Goal: Check status

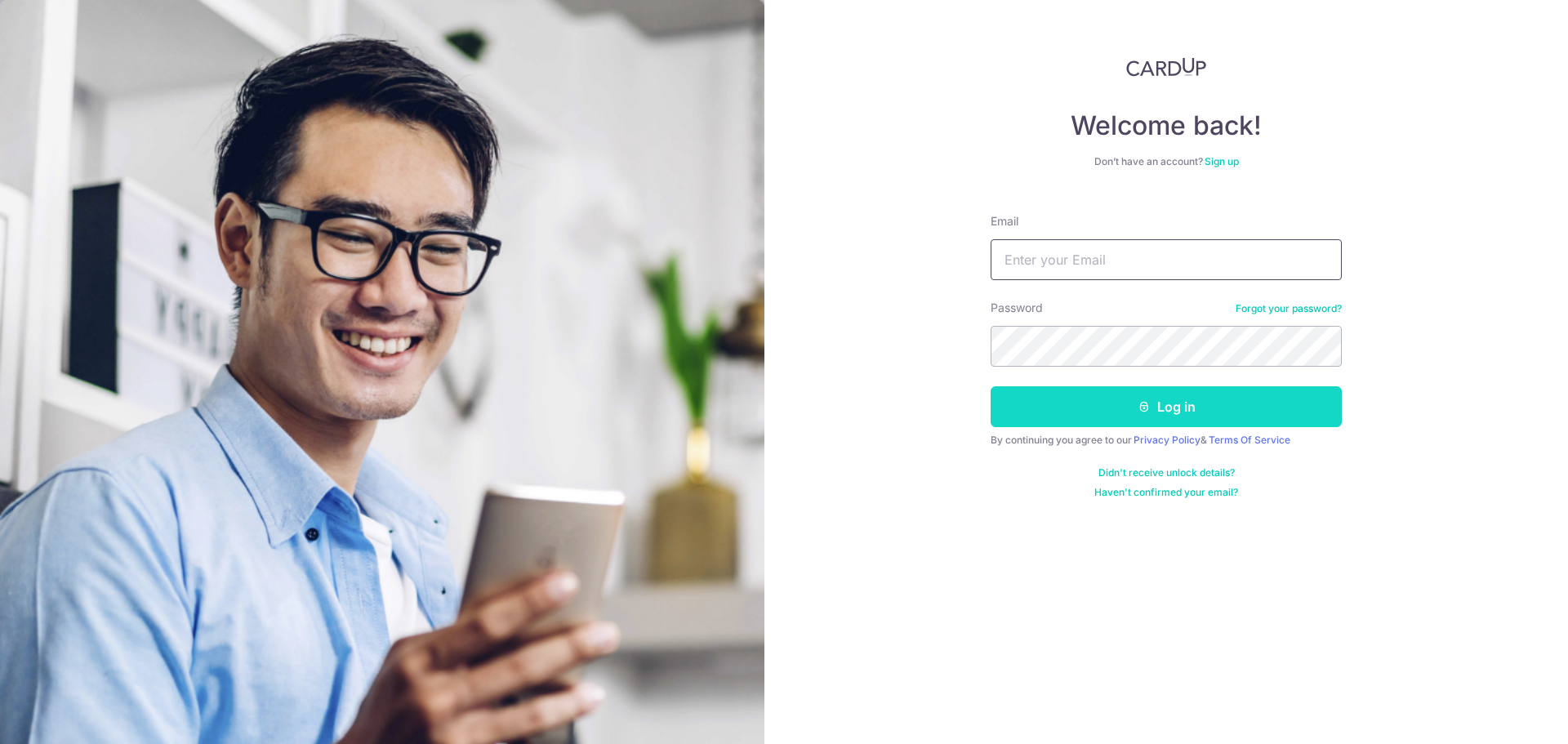
type input "[PERSON_NAME][EMAIL_ADDRESS][DOMAIN_NAME]"
click at [1075, 409] on button "Log in" at bounding box center [1166, 406] width 351 height 41
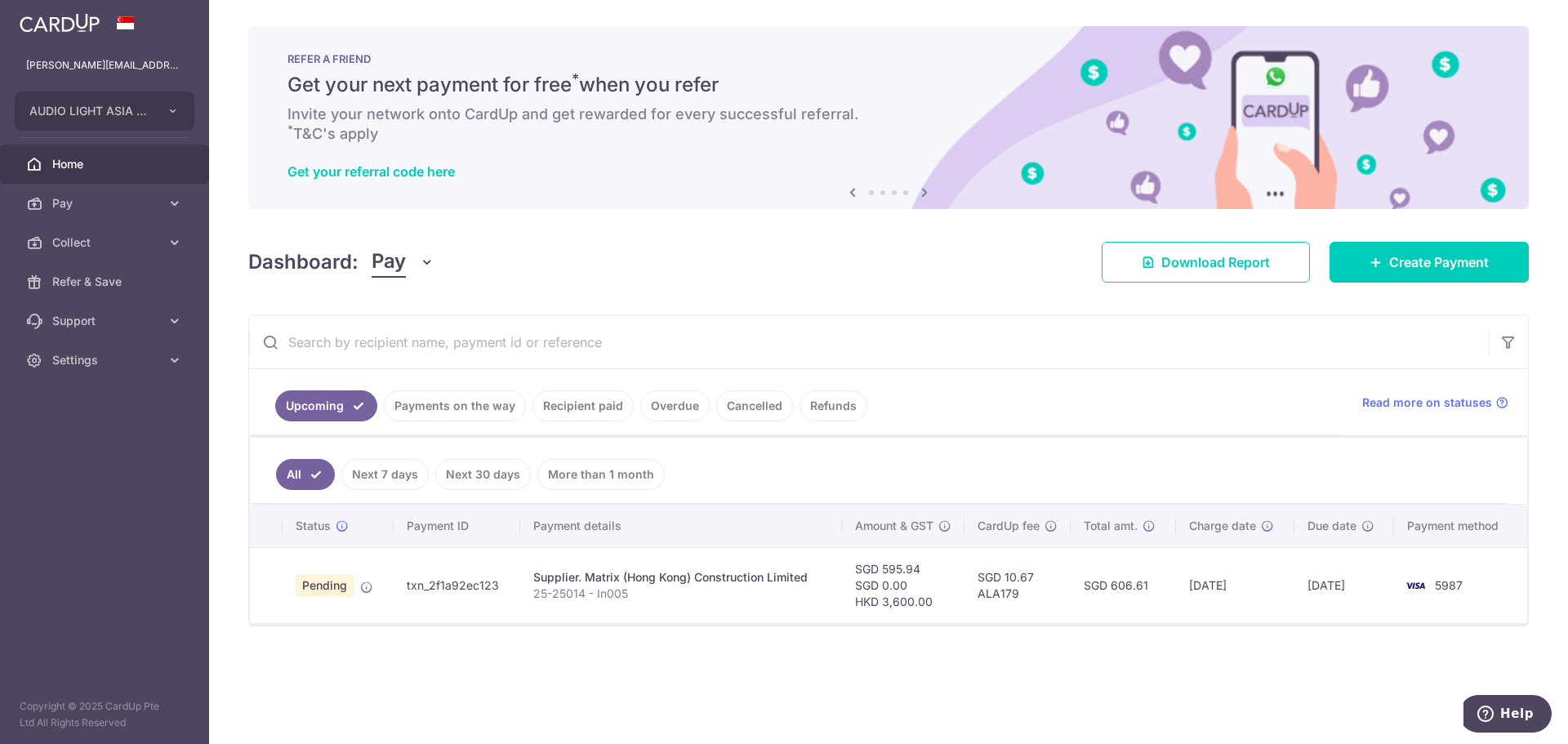
click at [475, 406] on link "Payments on the way" at bounding box center [455, 406] width 142 height 31
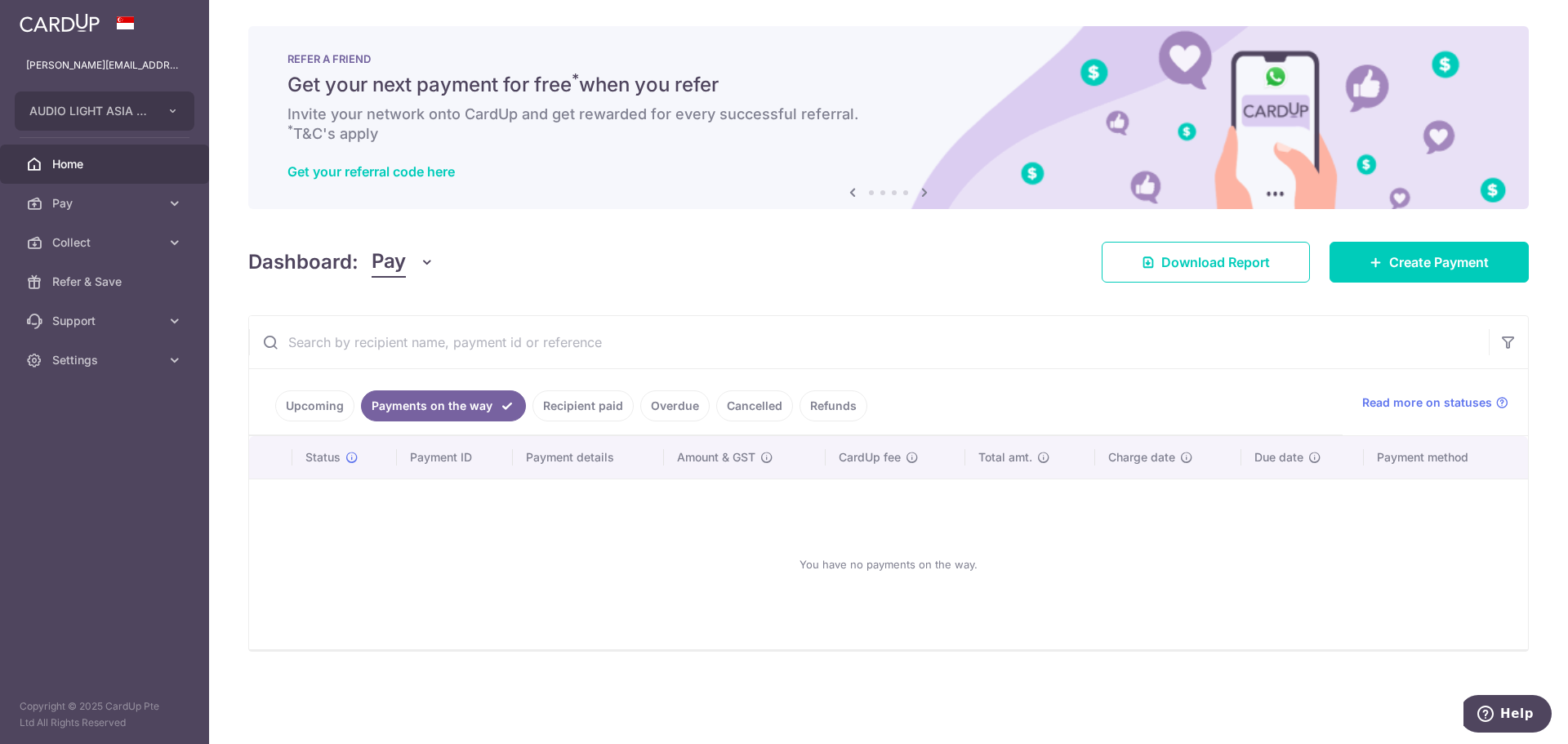
click at [566, 404] on link "Recipient paid" at bounding box center [583, 406] width 101 height 31
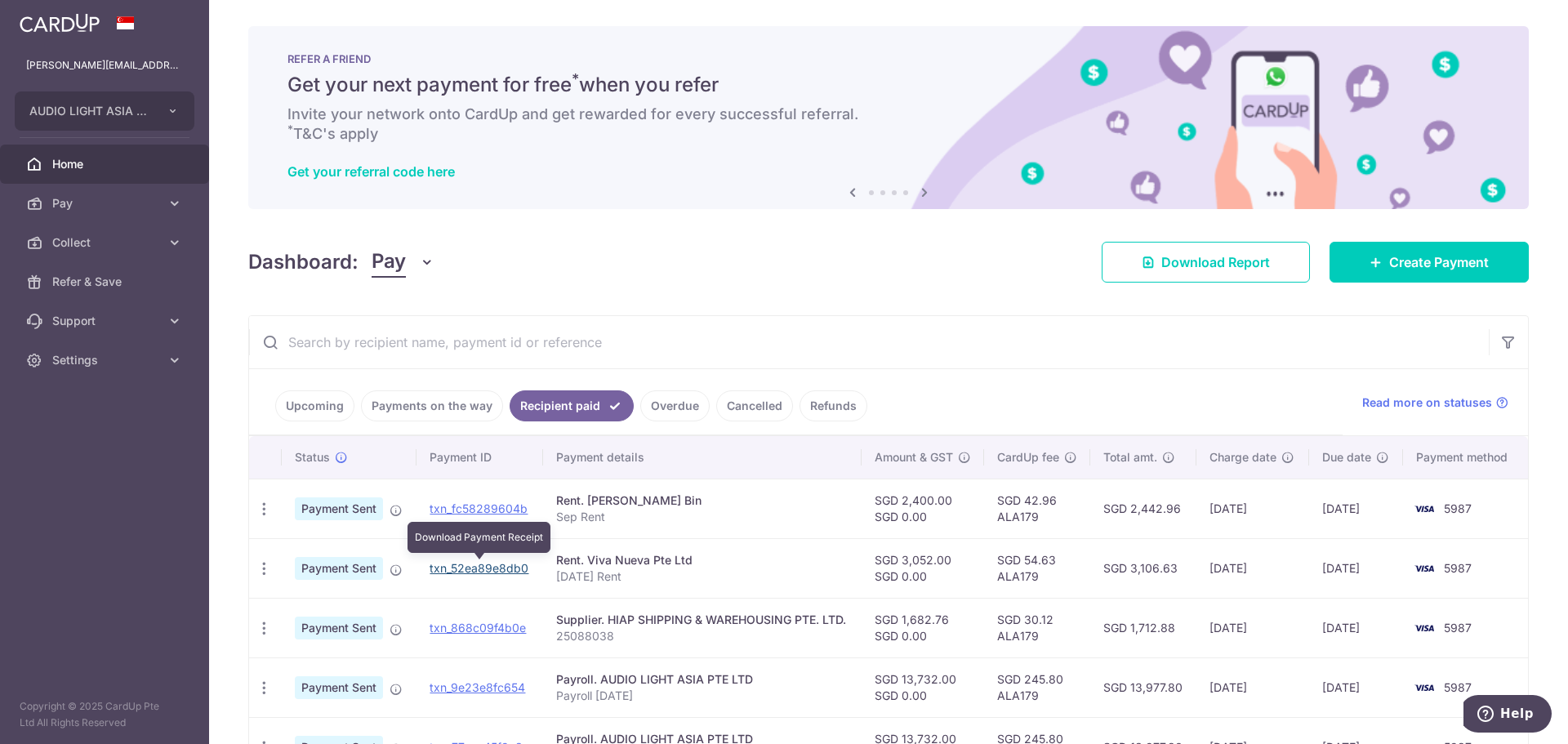
click at [500, 567] on link "txn_52ea89e8db0" at bounding box center [479, 567] width 99 height 14
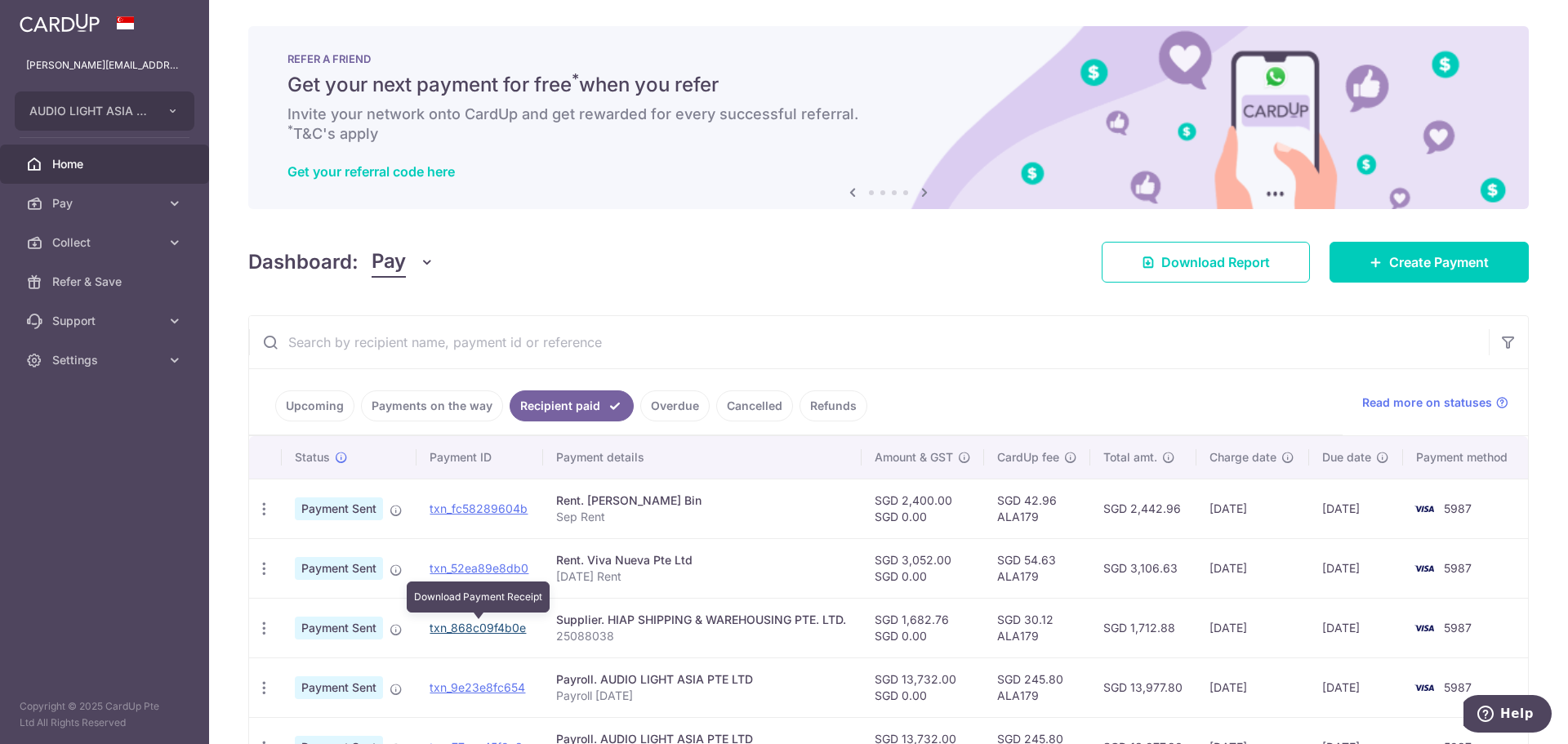
click at [488, 627] on link "txn_868c09f4b0e" at bounding box center [478, 626] width 97 height 14
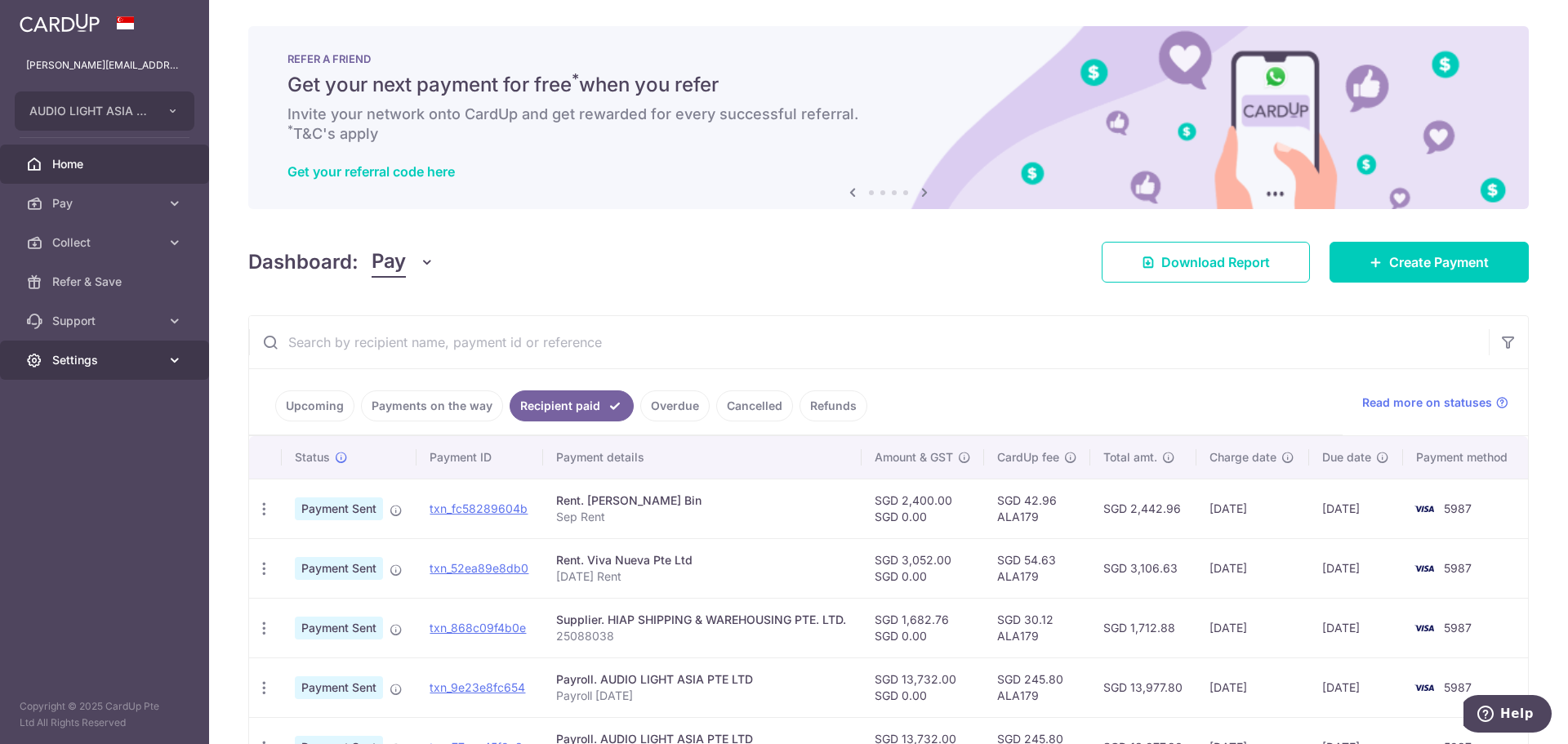
click at [82, 360] on span "Settings" at bounding box center [106, 360] width 108 height 16
click at [72, 433] on span "Logout" at bounding box center [106, 439] width 108 height 16
